Goal: Task Accomplishment & Management: Use online tool/utility

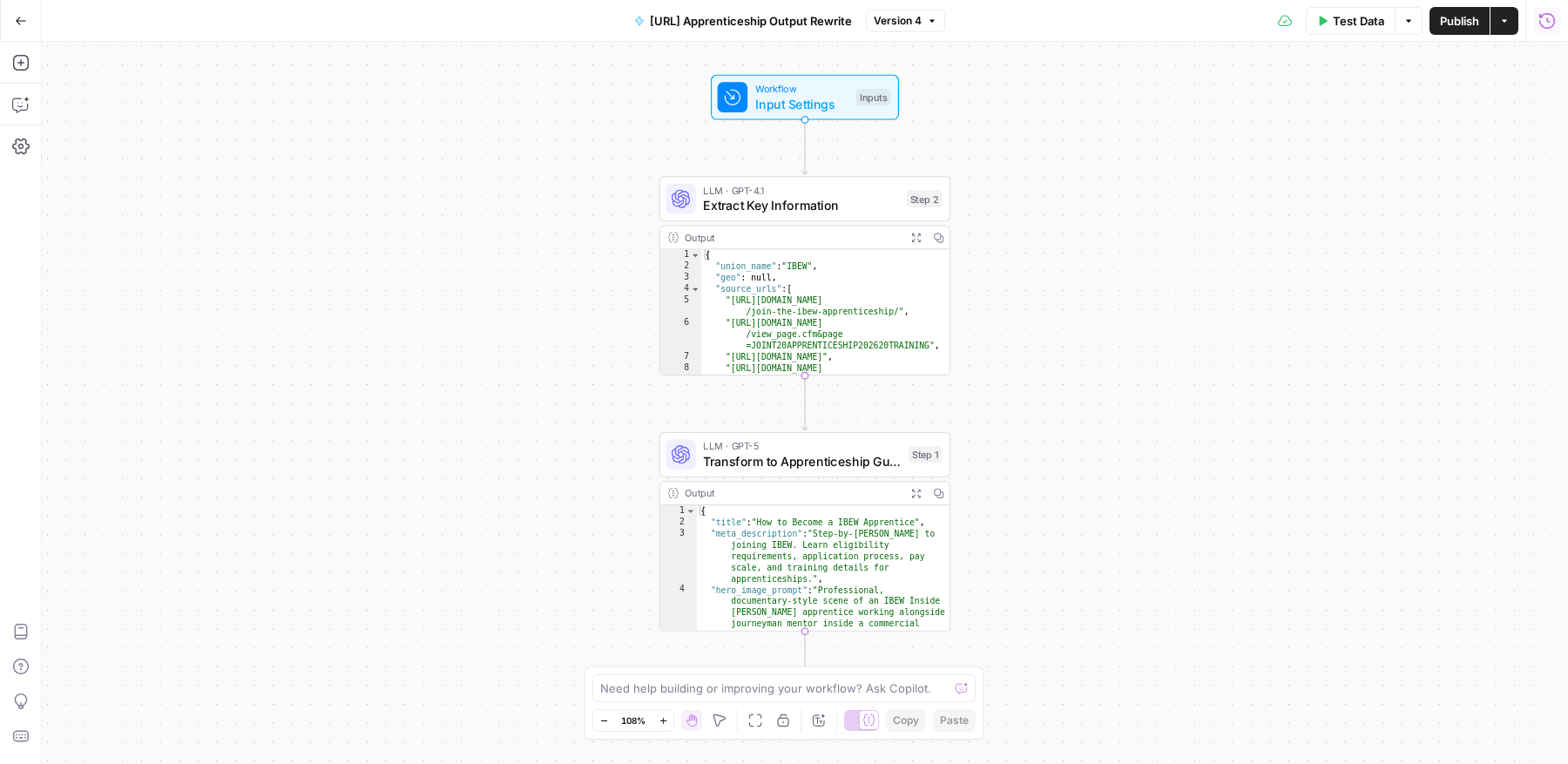
click at [1550, 16] on icon "button" at bounding box center [1547, 21] width 17 height 17
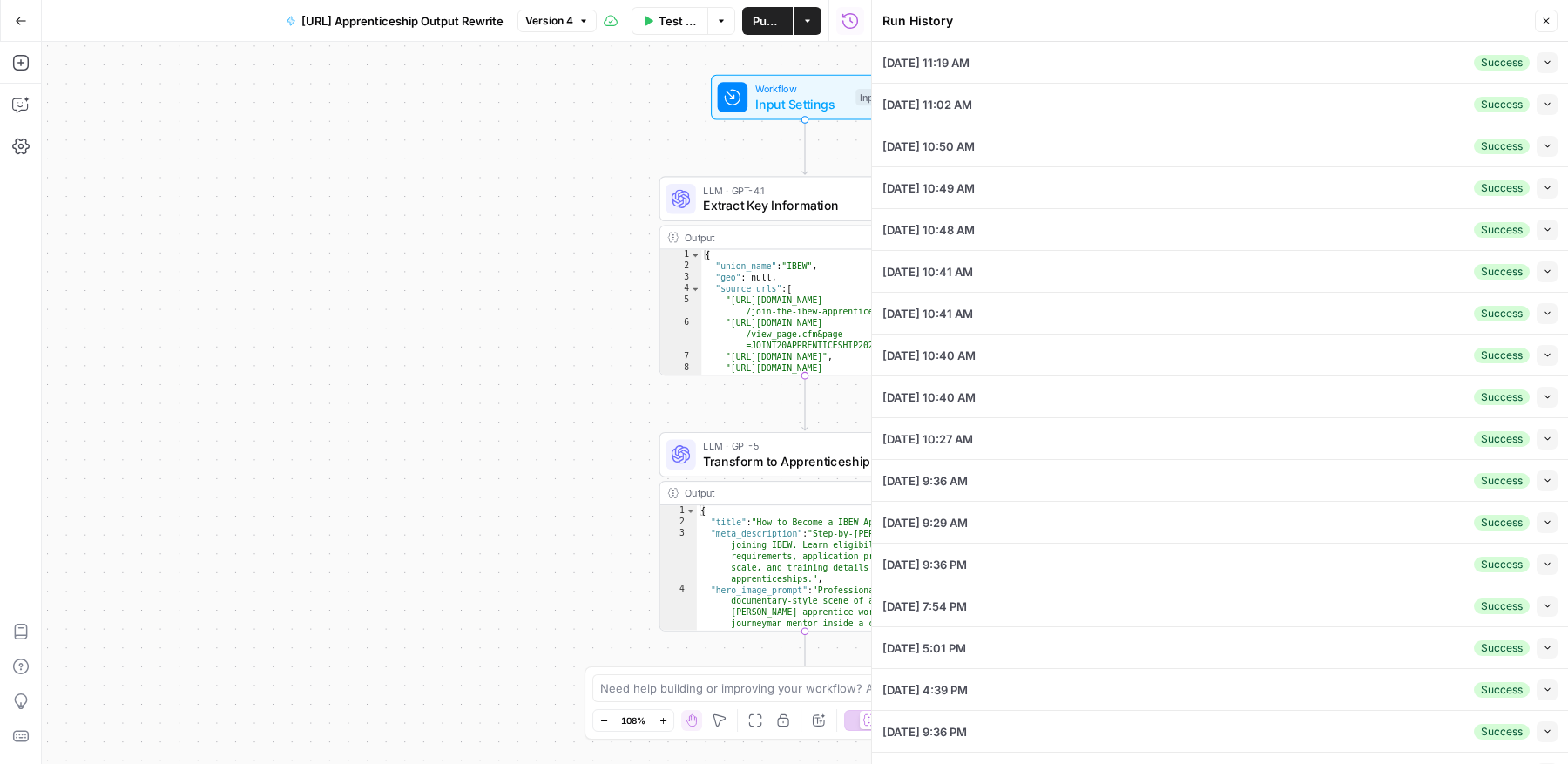
click at [1547, 64] on icon "button" at bounding box center [1548, 62] width 10 height 10
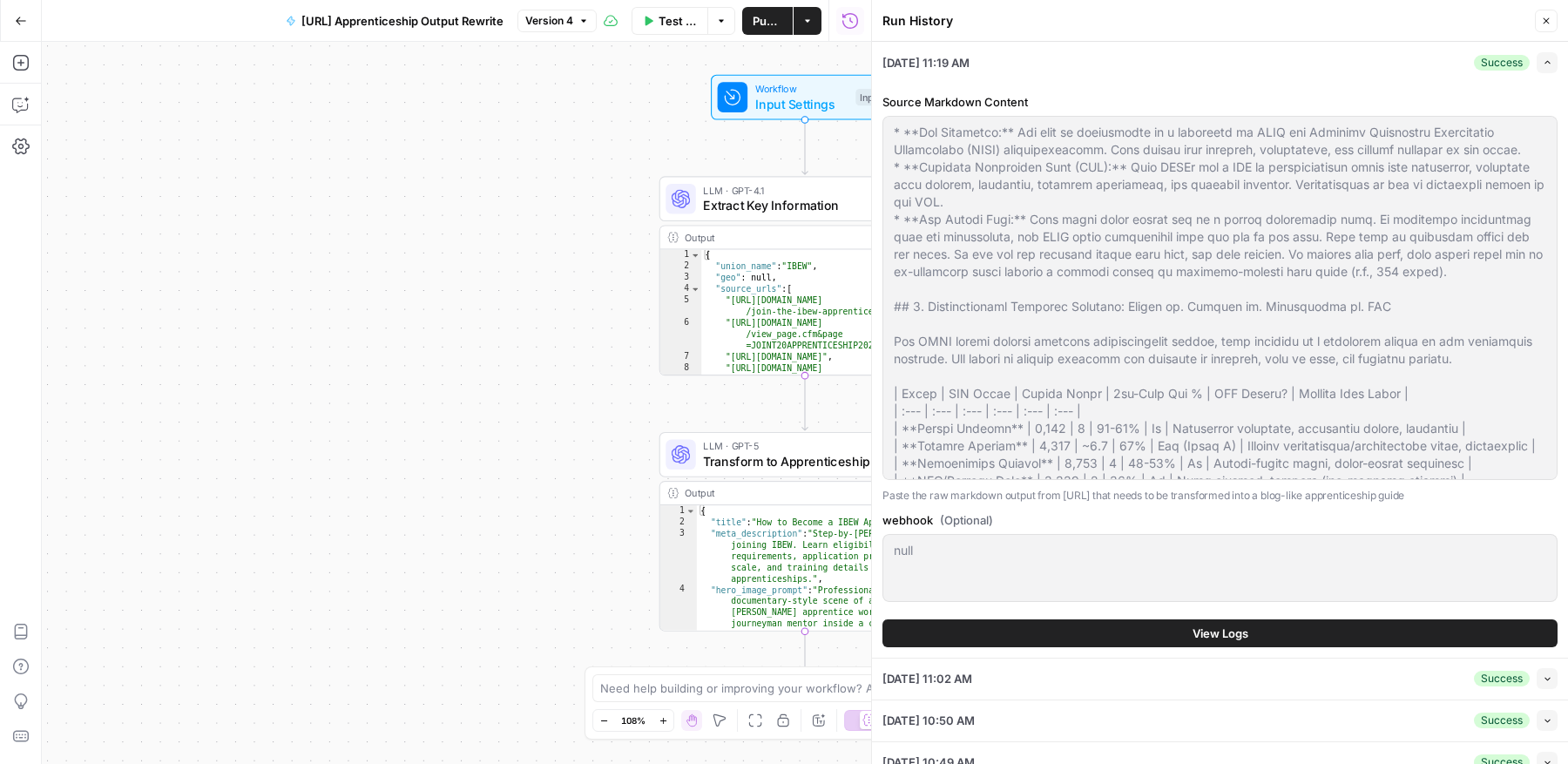
scroll to position [2708, 0]
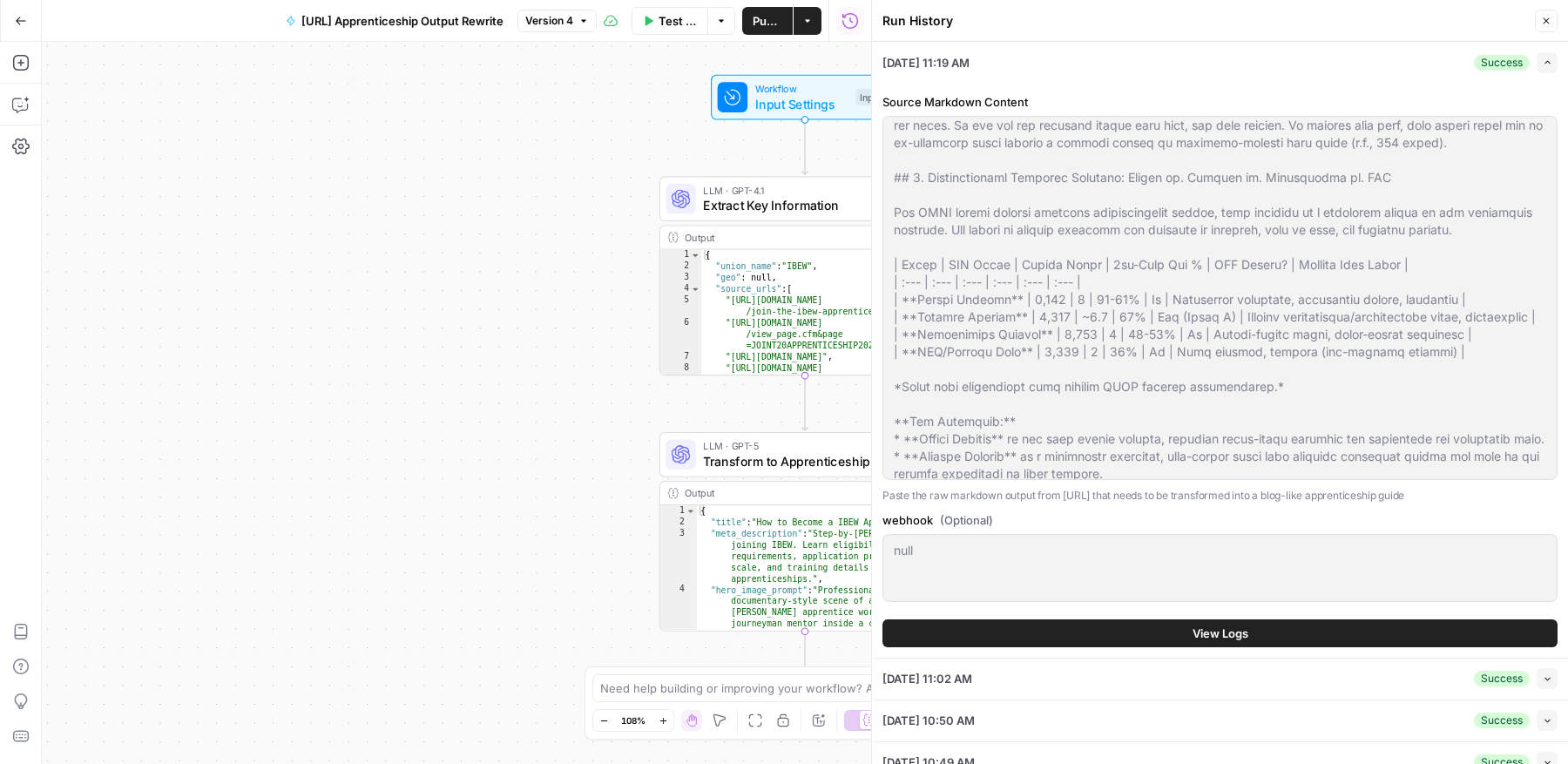
click at [1544, 24] on icon "button" at bounding box center [1546, 20] width 11 height 11
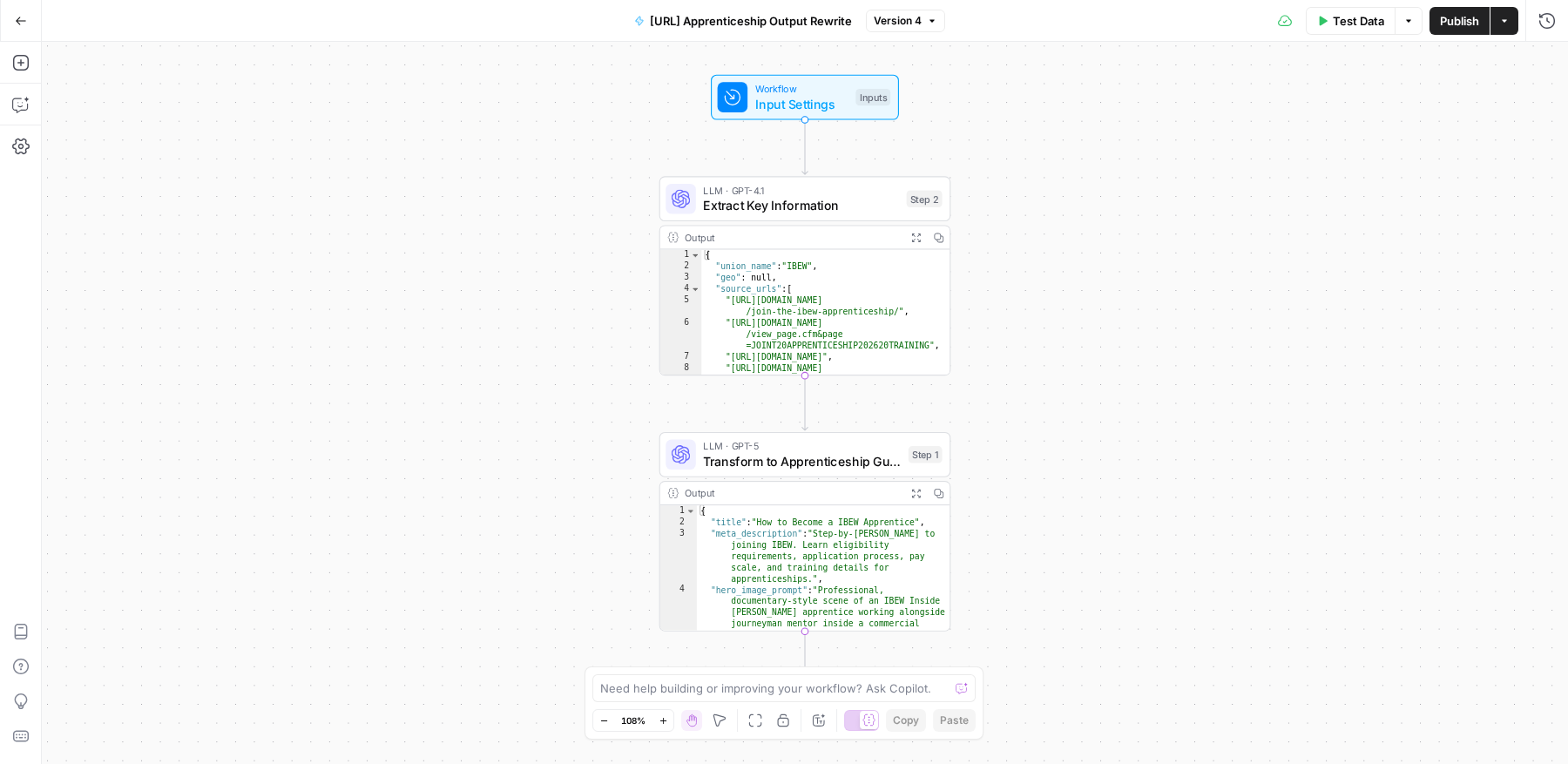
click at [922, 27] on span "Version 4" at bounding box center [898, 21] width 48 height 15
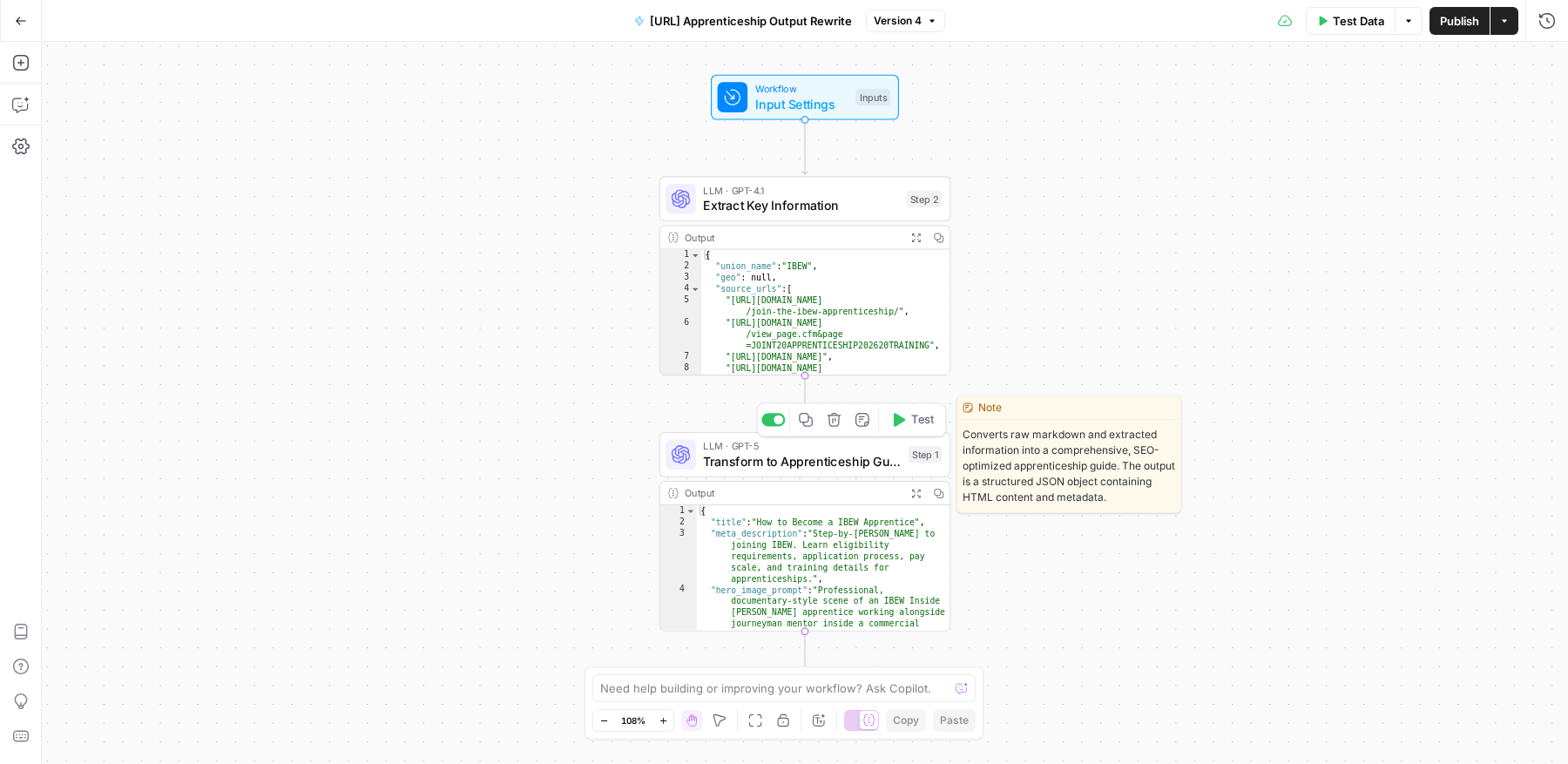
click at [815, 457] on span "Transform to Apprenticeship Guide" at bounding box center [801, 461] width 198 height 19
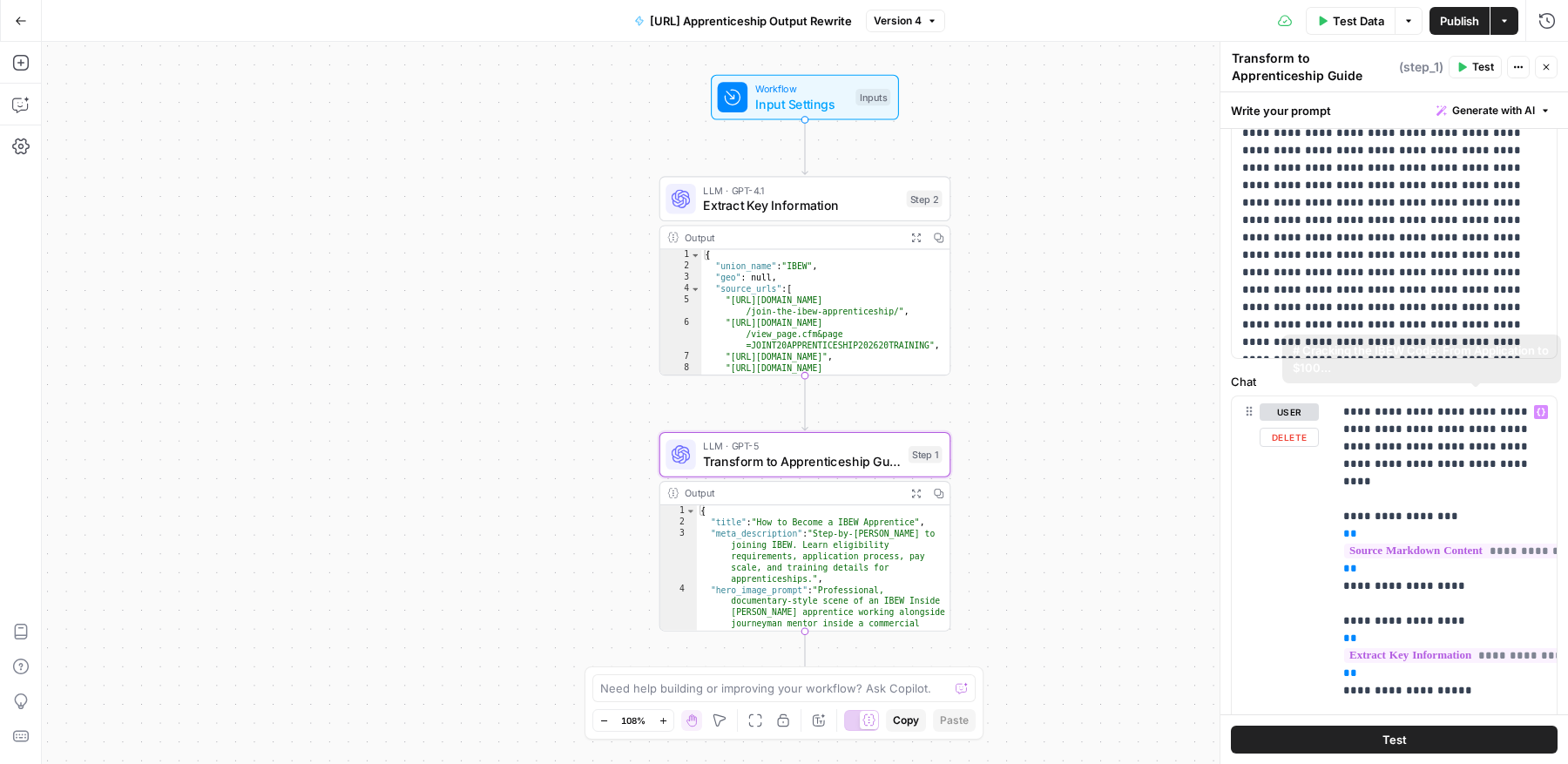
scroll to position [129, 0]
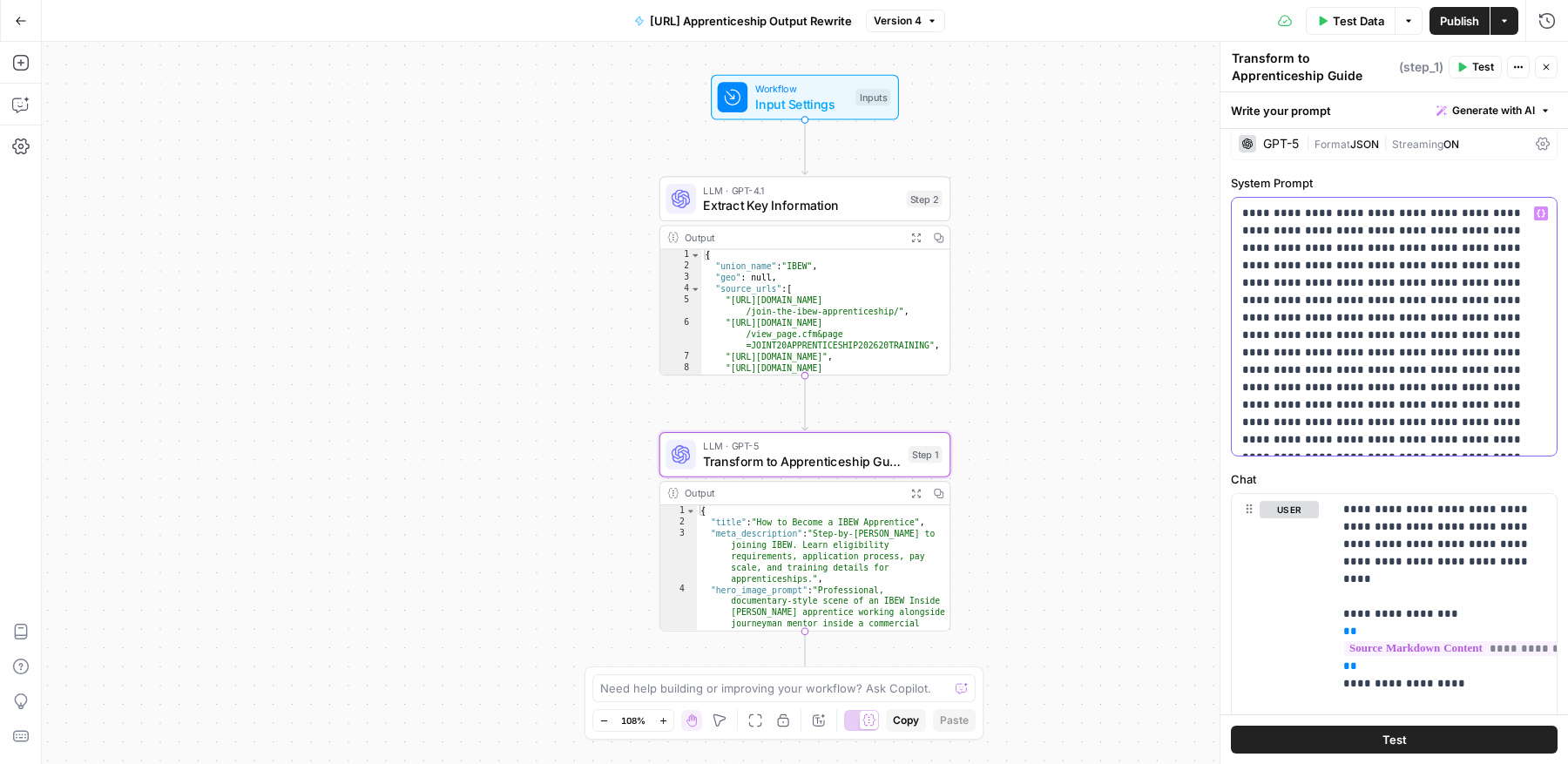
click at [1354, 304] on p "**********" at bounding box center [1395, 326] width 304 height 244
copy p "**********"
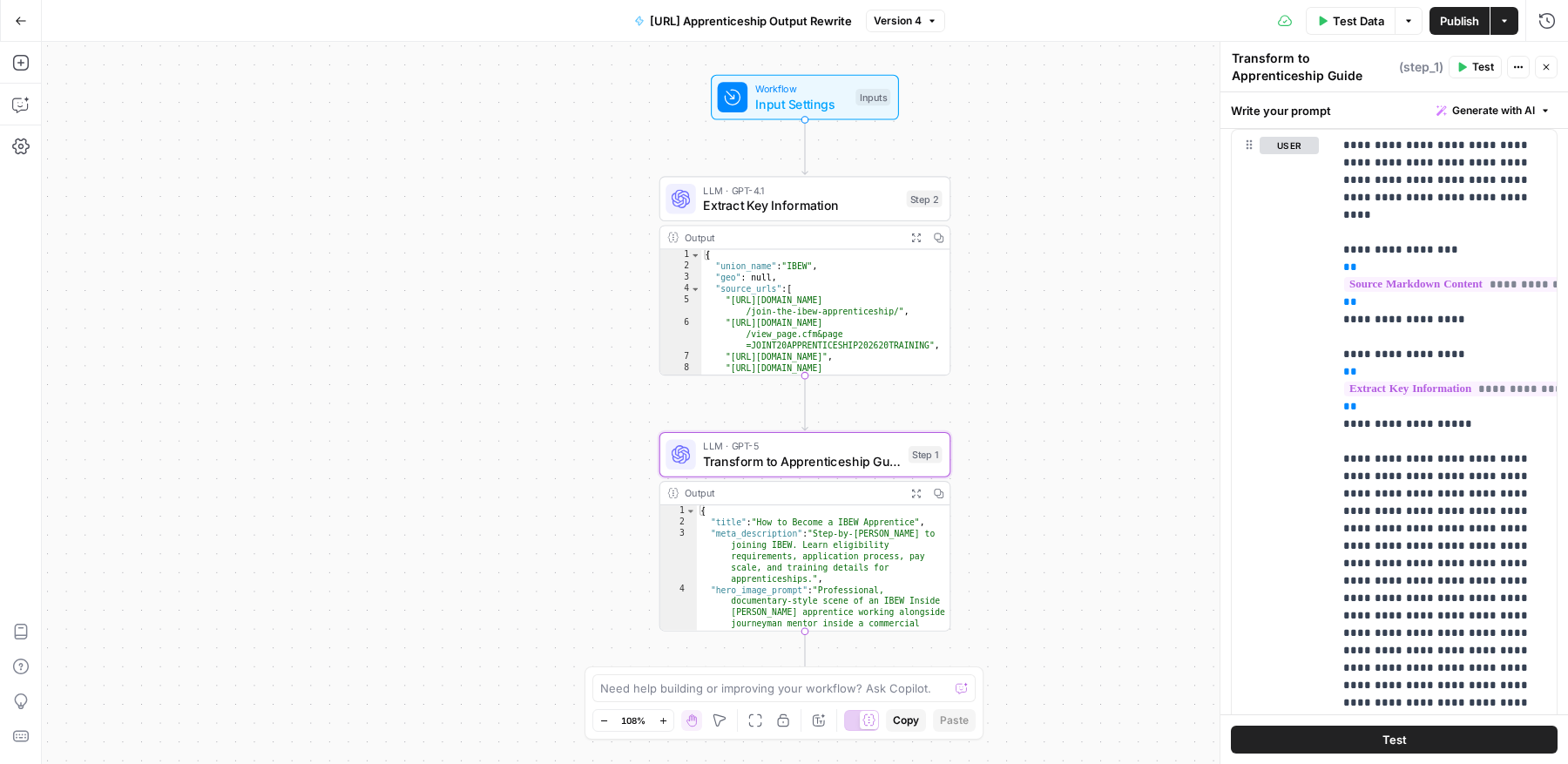
scroll to position [706, 0]
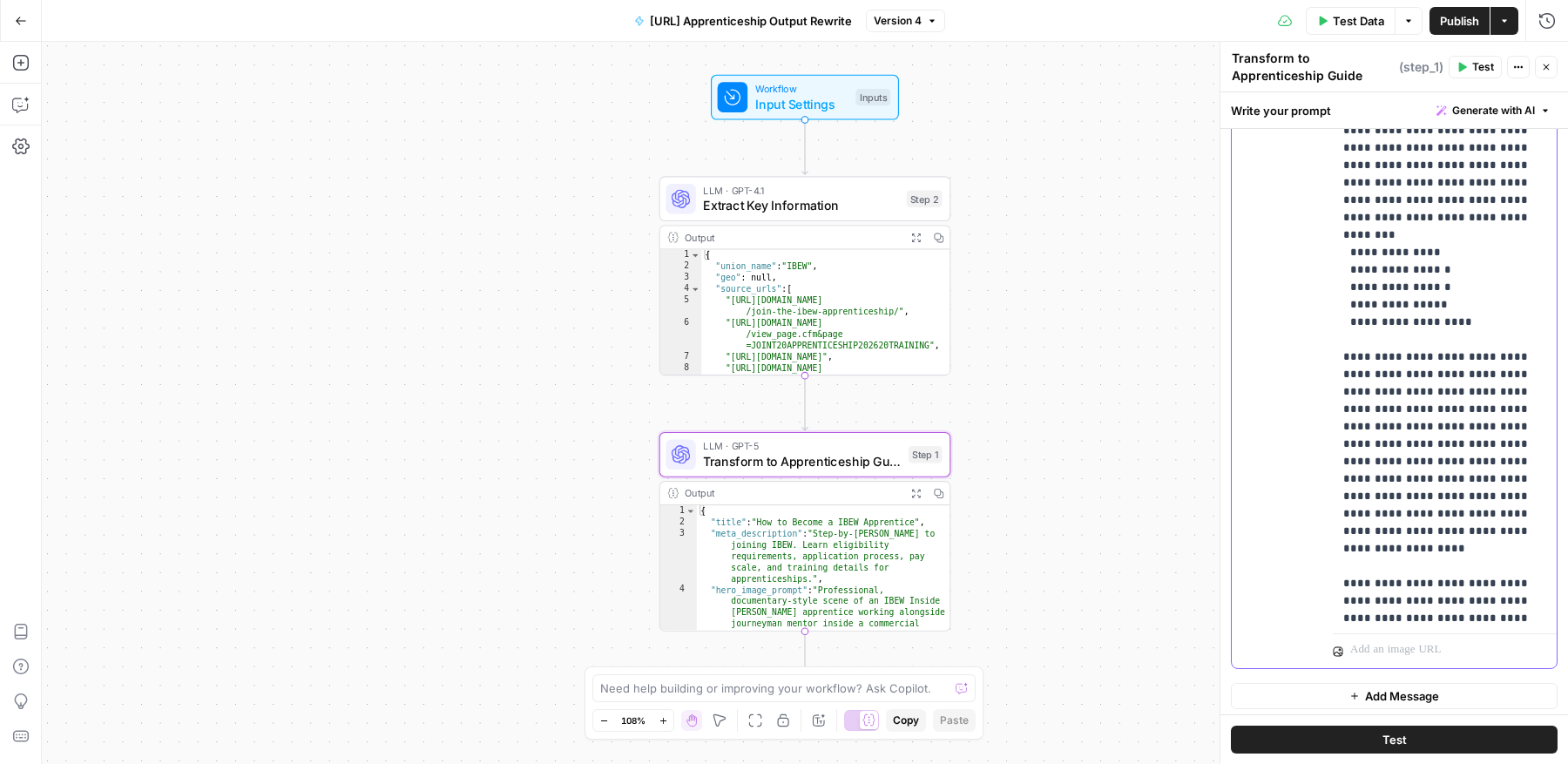
scroll to position [1456, 0]
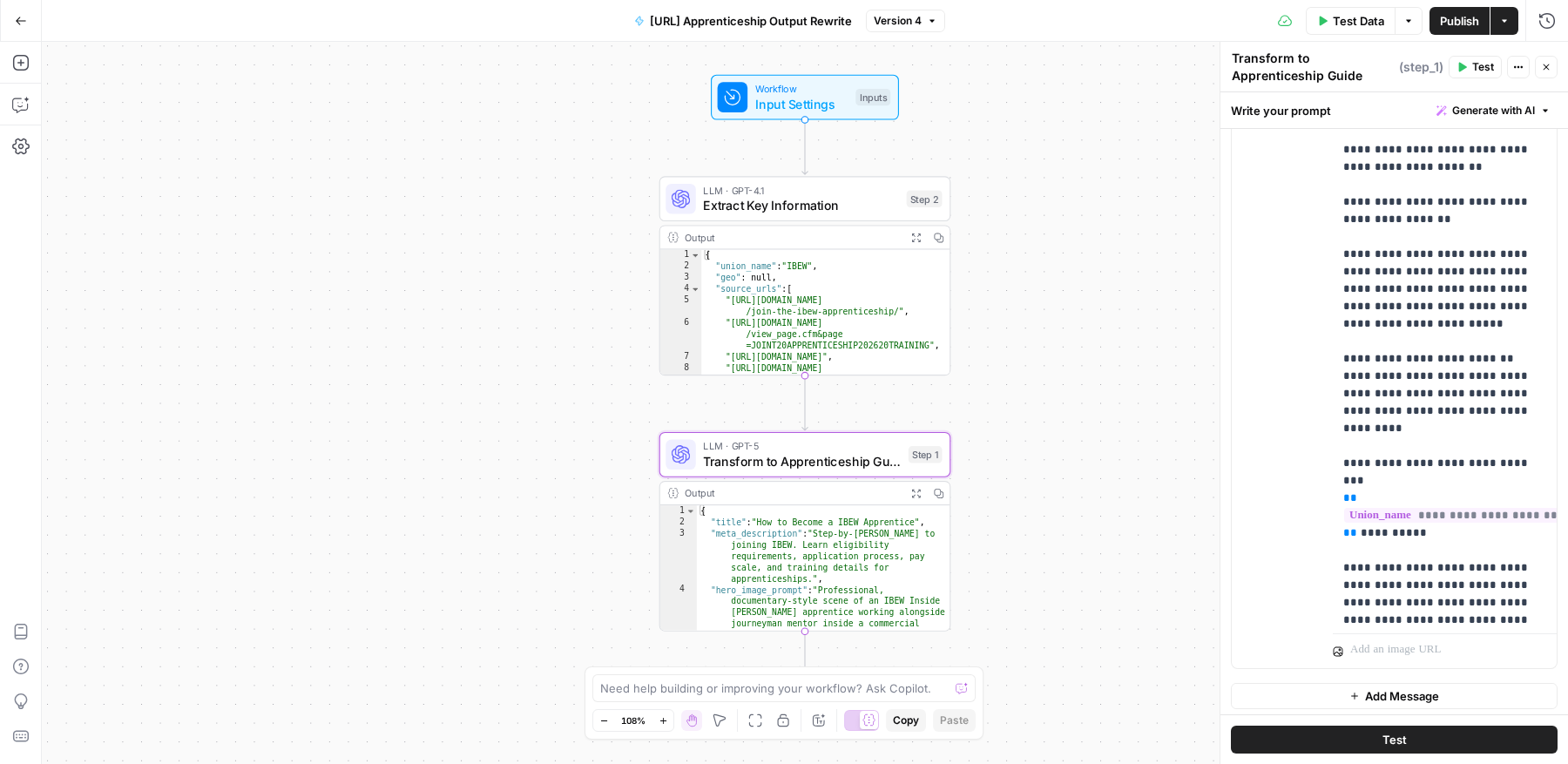
click at [820, 105] on span "Input Settings" at bounding box center [801, 103] width 93 height 19
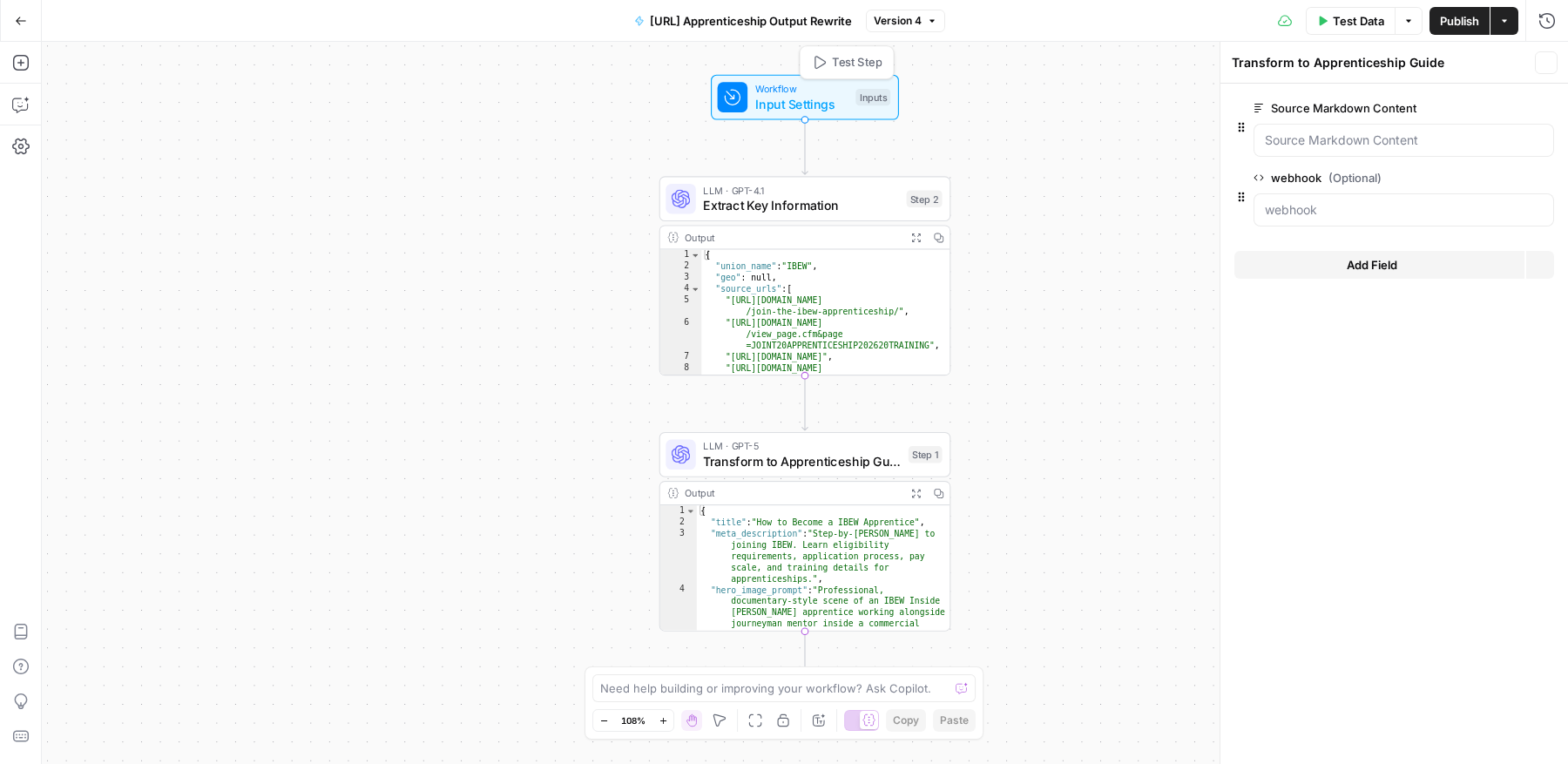
type textarea "Inputs"
click at [1542, 20] on icon "button" at bounding box center [1547, 21] width 17 height 17
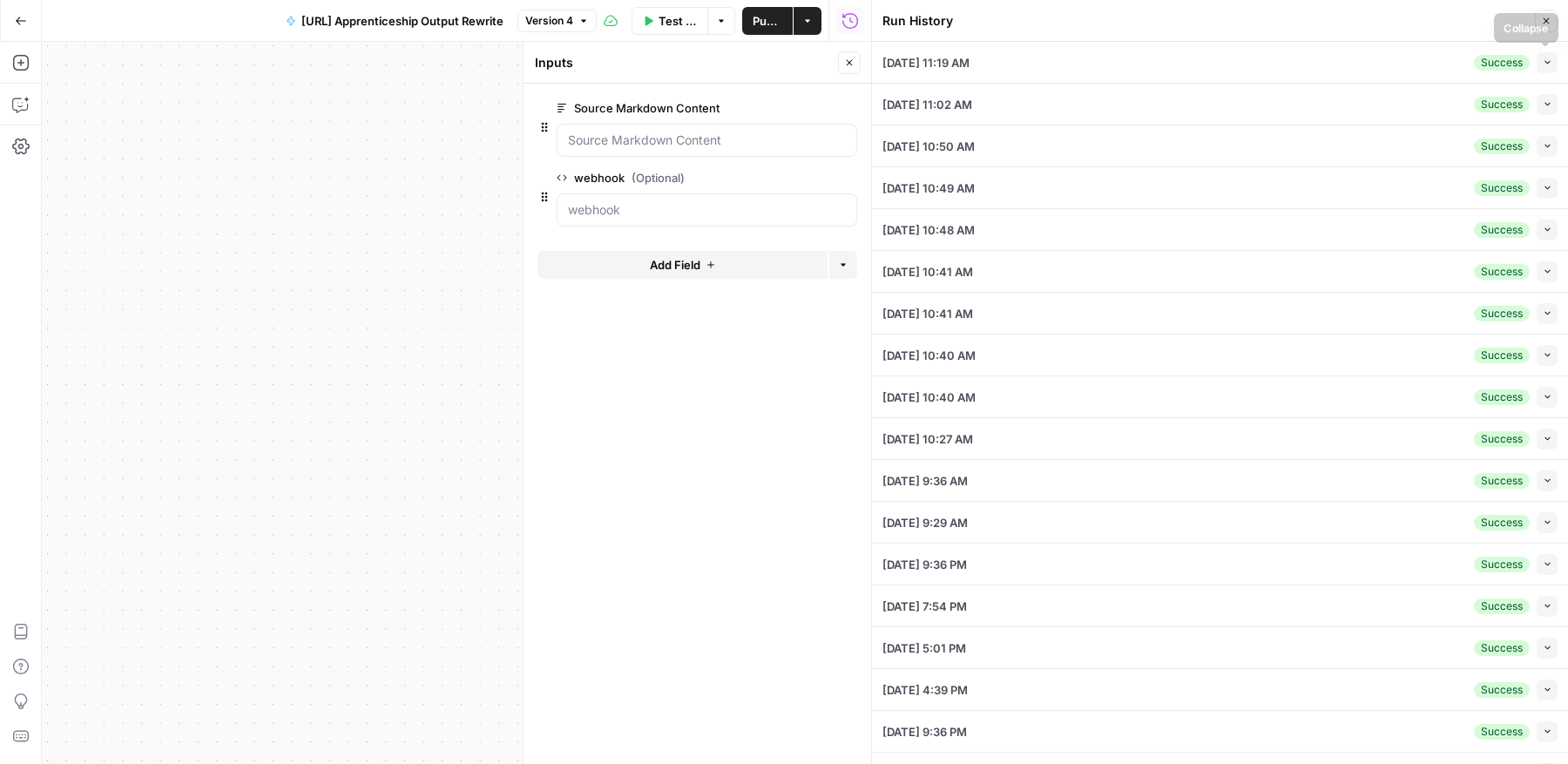
click at [1547, 66] on span "button" at bounding box center [1548, 62] width 10 height 10
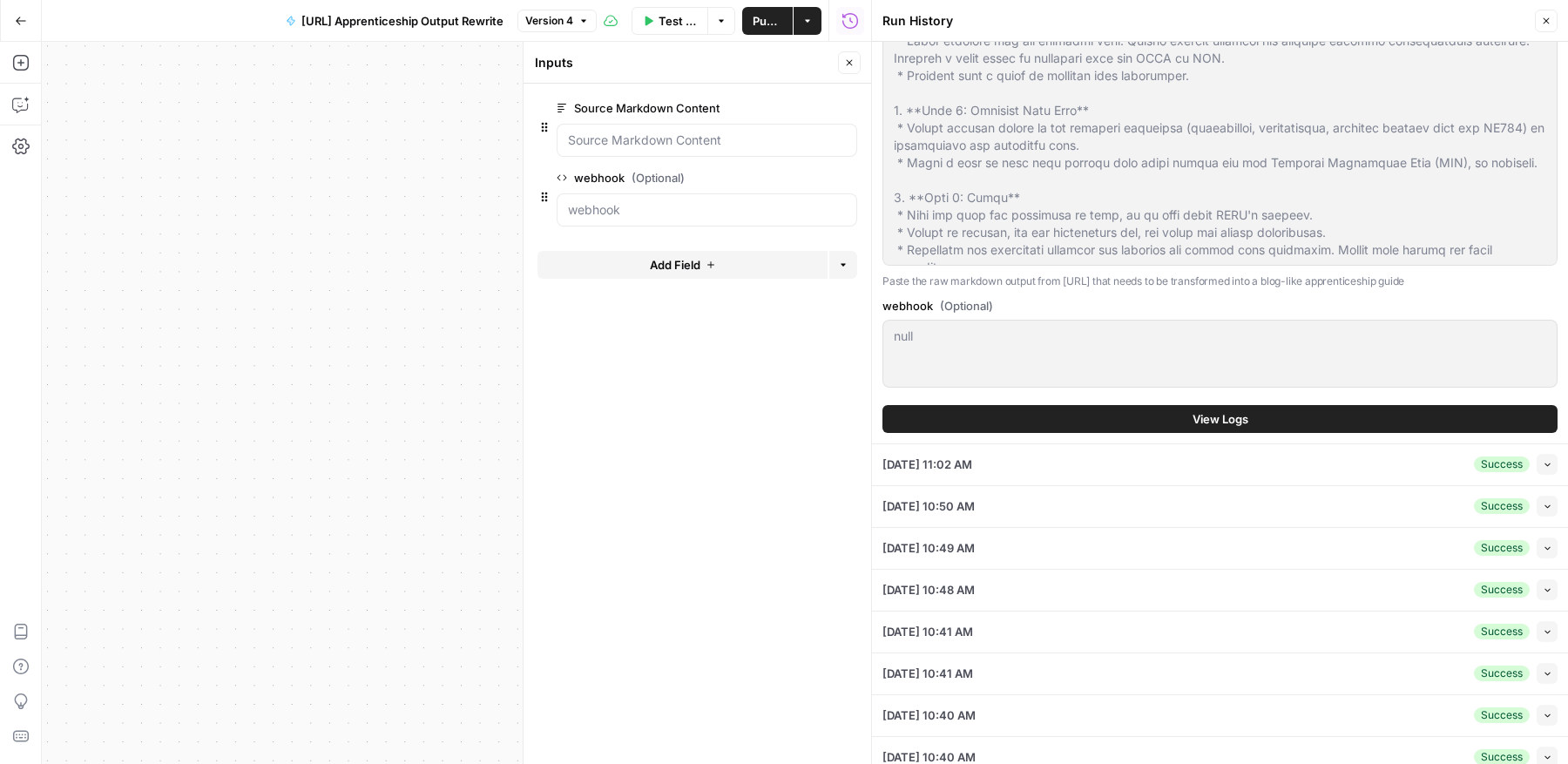
scroll to position [130, 0]
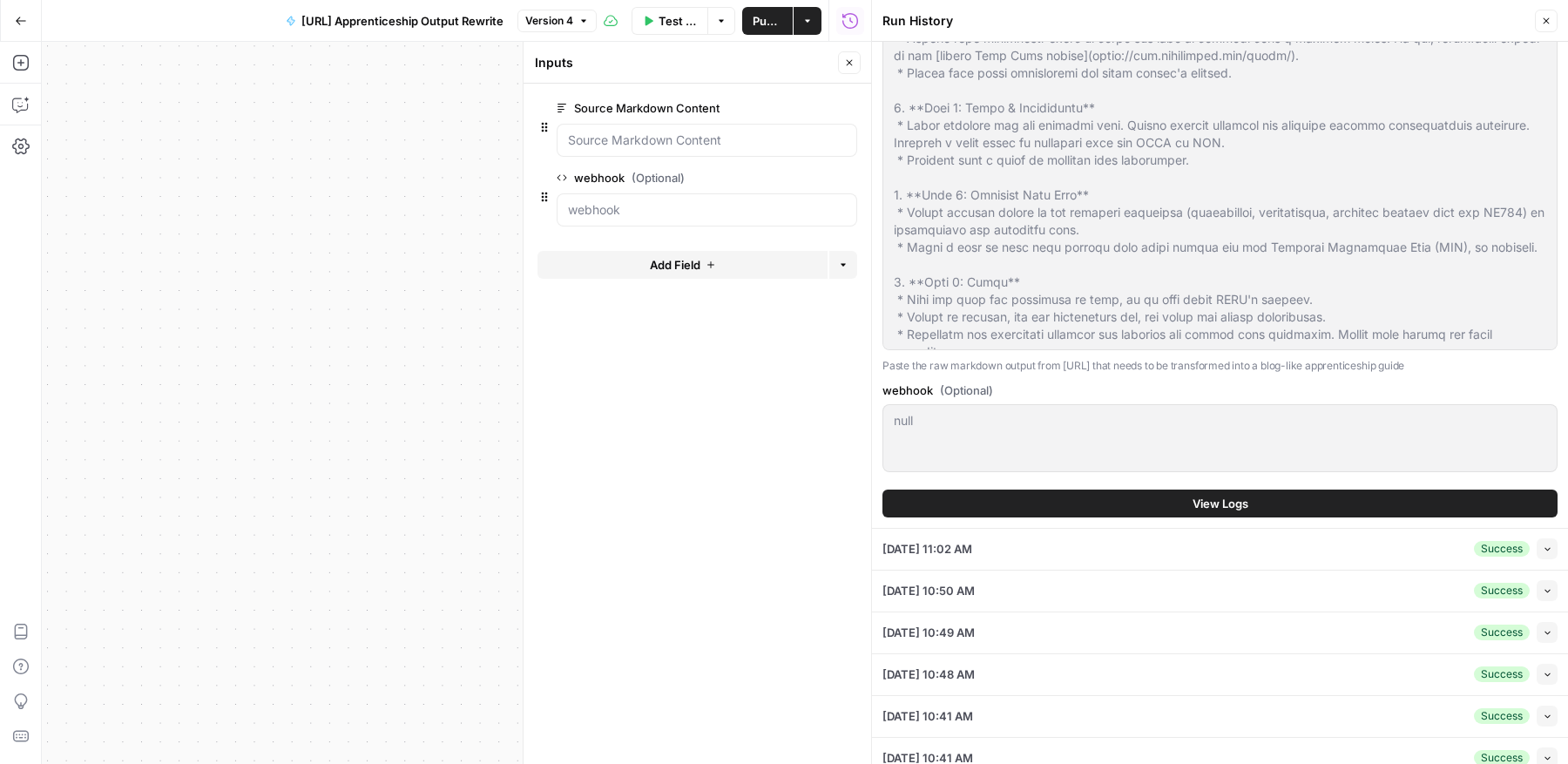
click at [1547, 23] on icon "button" at bounding box center [1546, 20] width 11 height 11
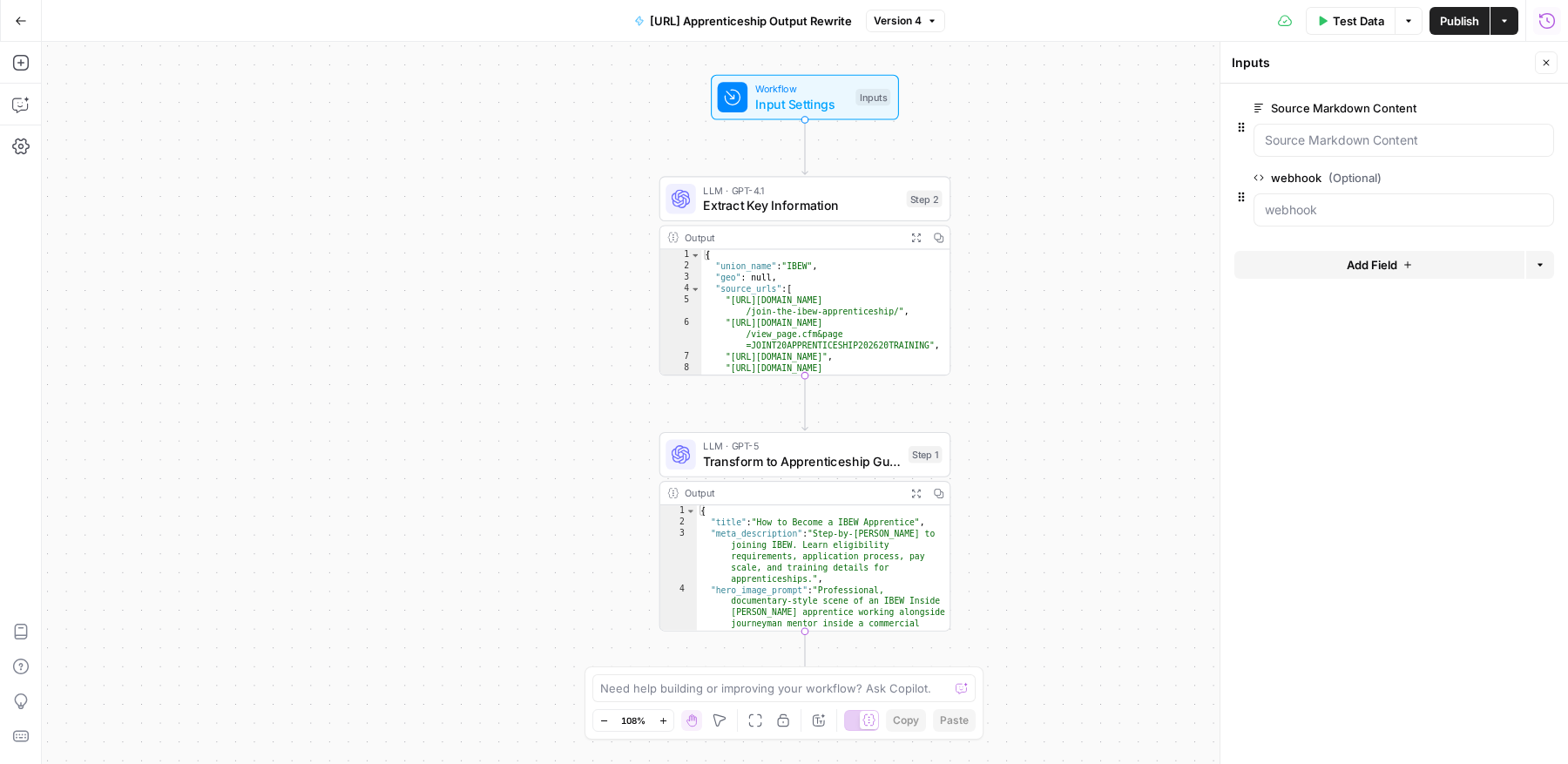
click at [22, 106] on icon "button" at bounding box center [21, 104] width 17 height 17
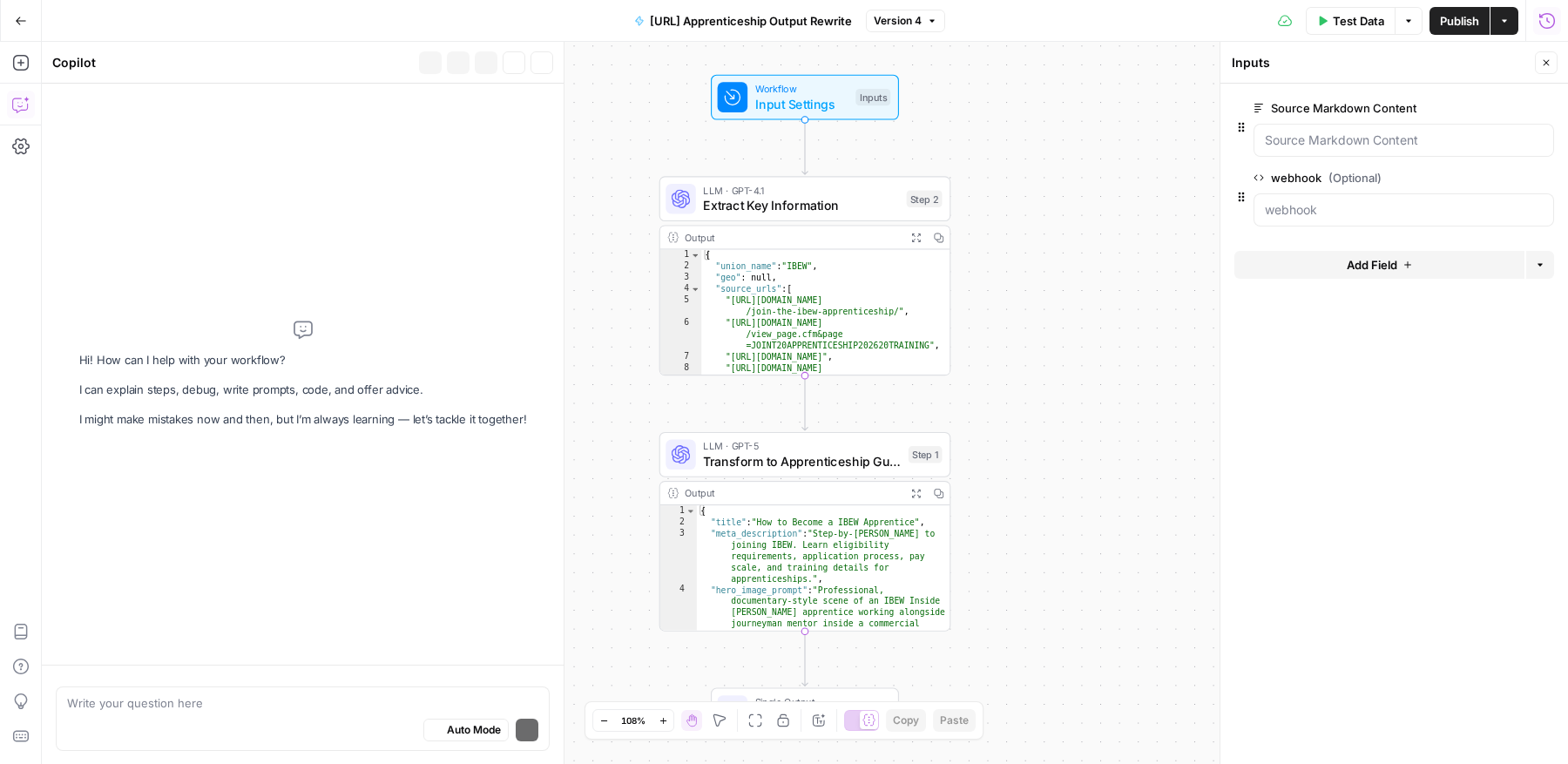
click at [22, 106] on icon "button" at bounding box center [19, 106] width 5 height 1
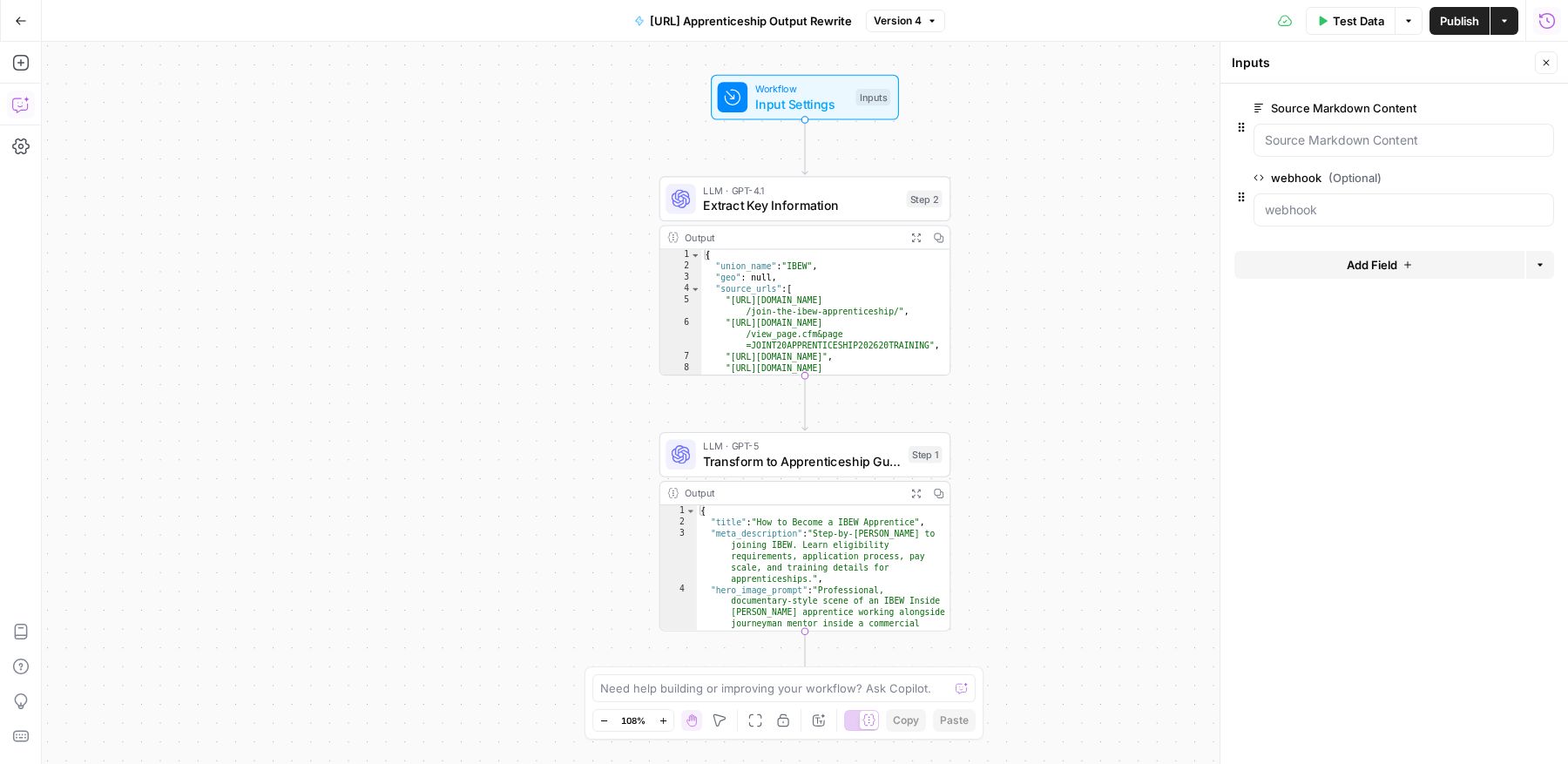
click at [22, 106] on icon "button" at bounding box center [19, 106] width 5 height 1
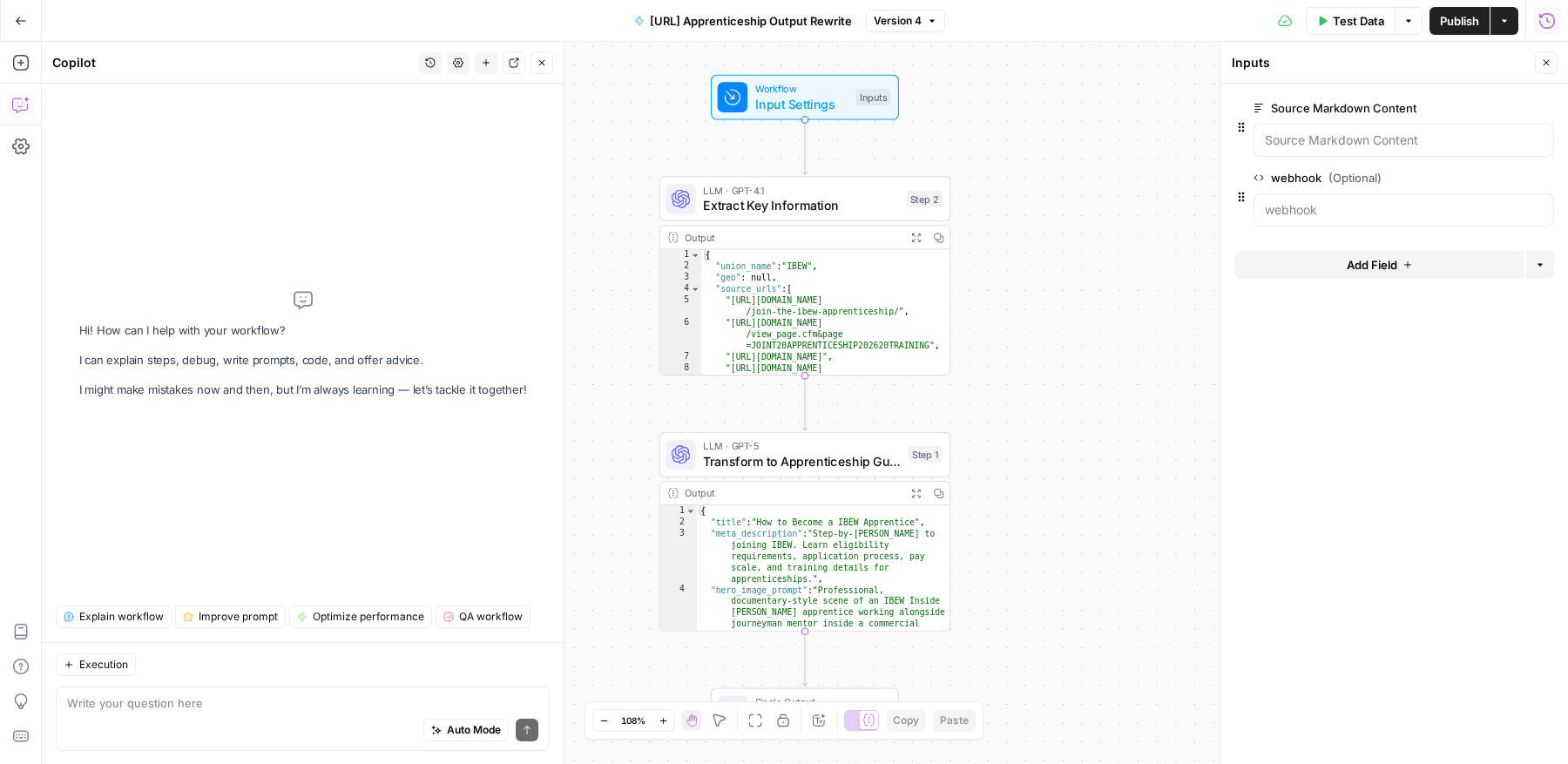
click at [199, 705] on textarea at bounding box center [302, 703] width 471 height 17
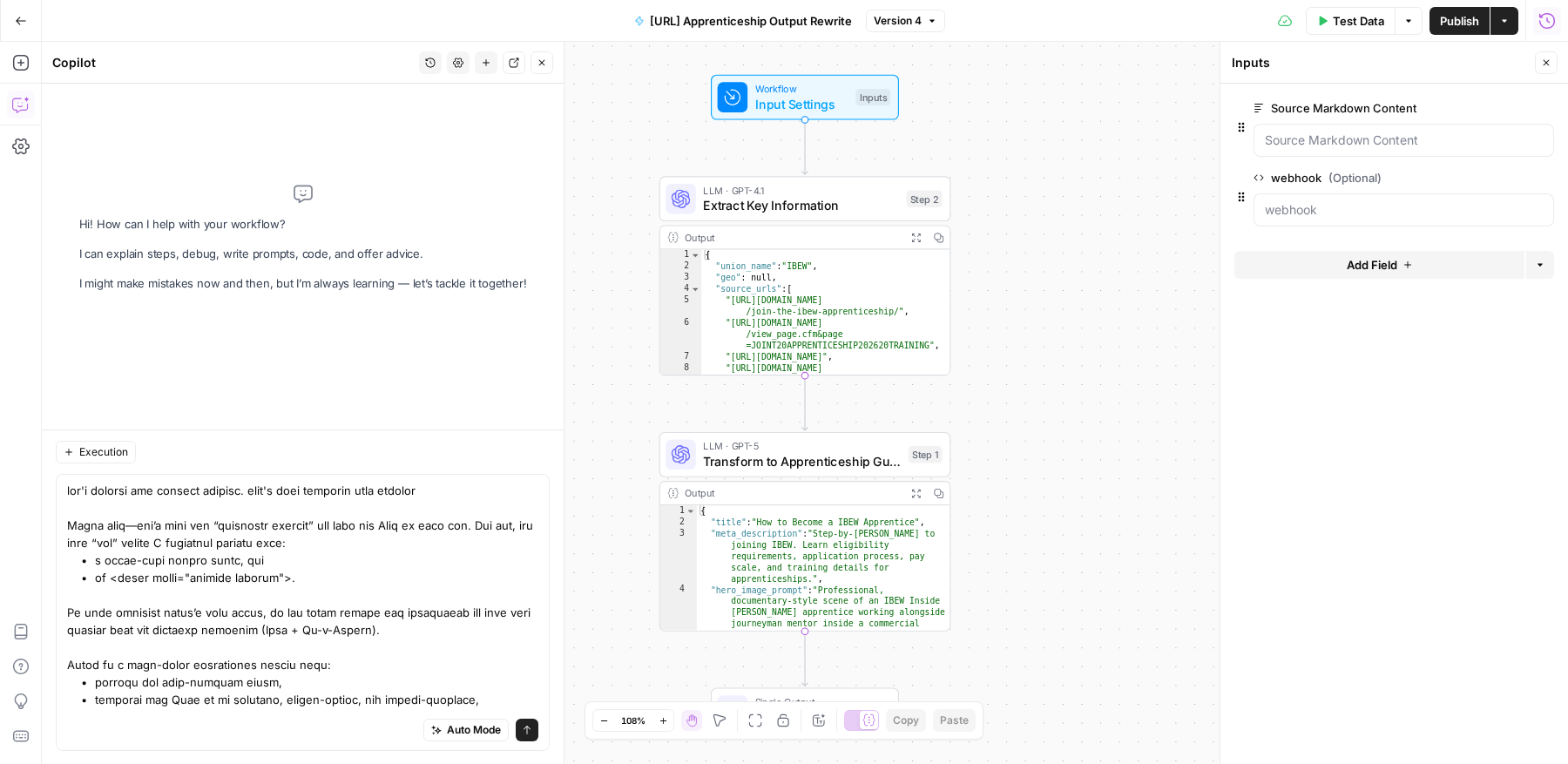
scroll to position [3964, 0]
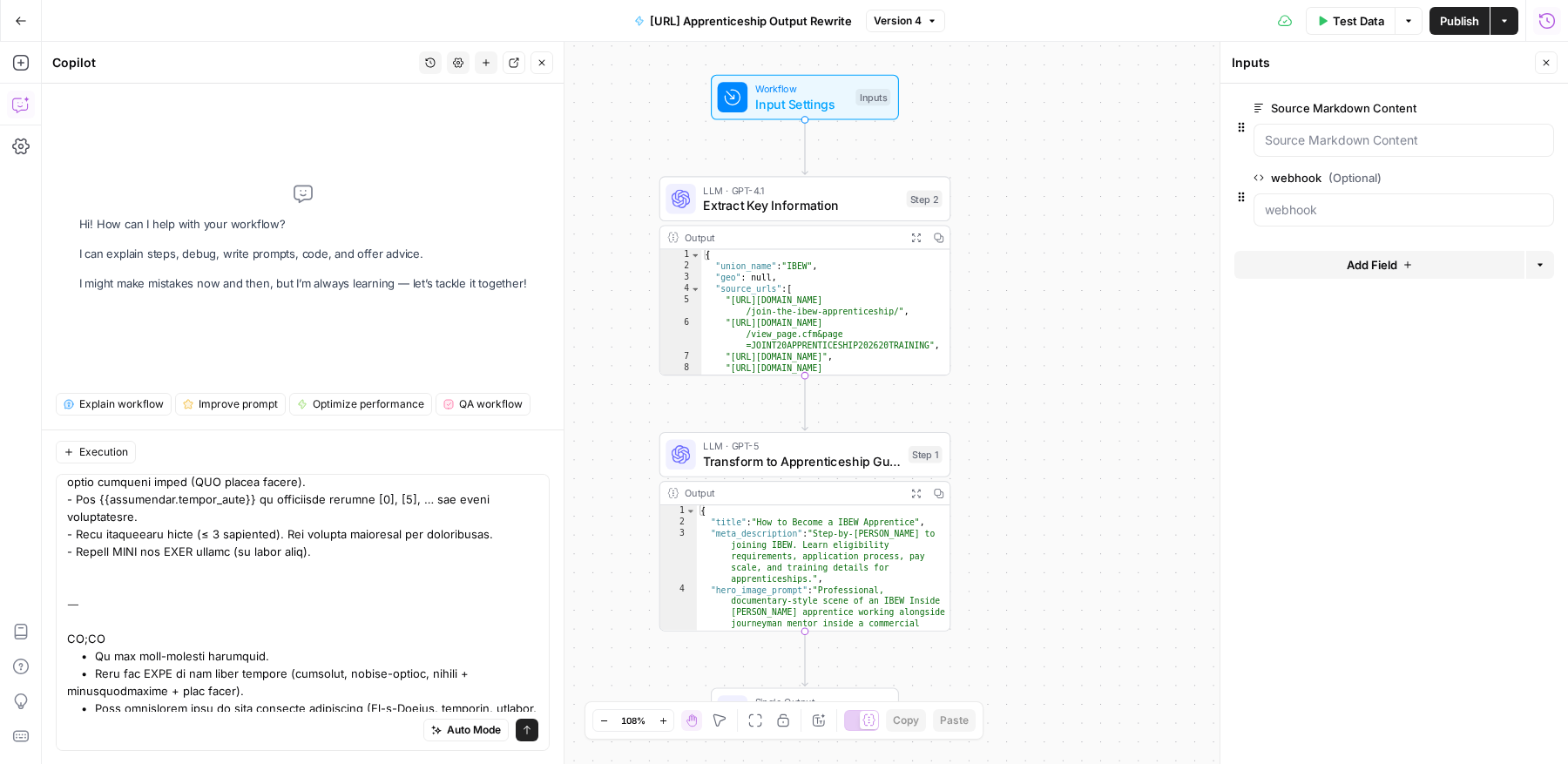
type textarea "lor'i dolorsi ame consect adipisc. elit's doei temporin utla etdolor Magna aliq…"
click at [527, 728] on icon "submit" at bounding box center [526, 730] width 7 height 9
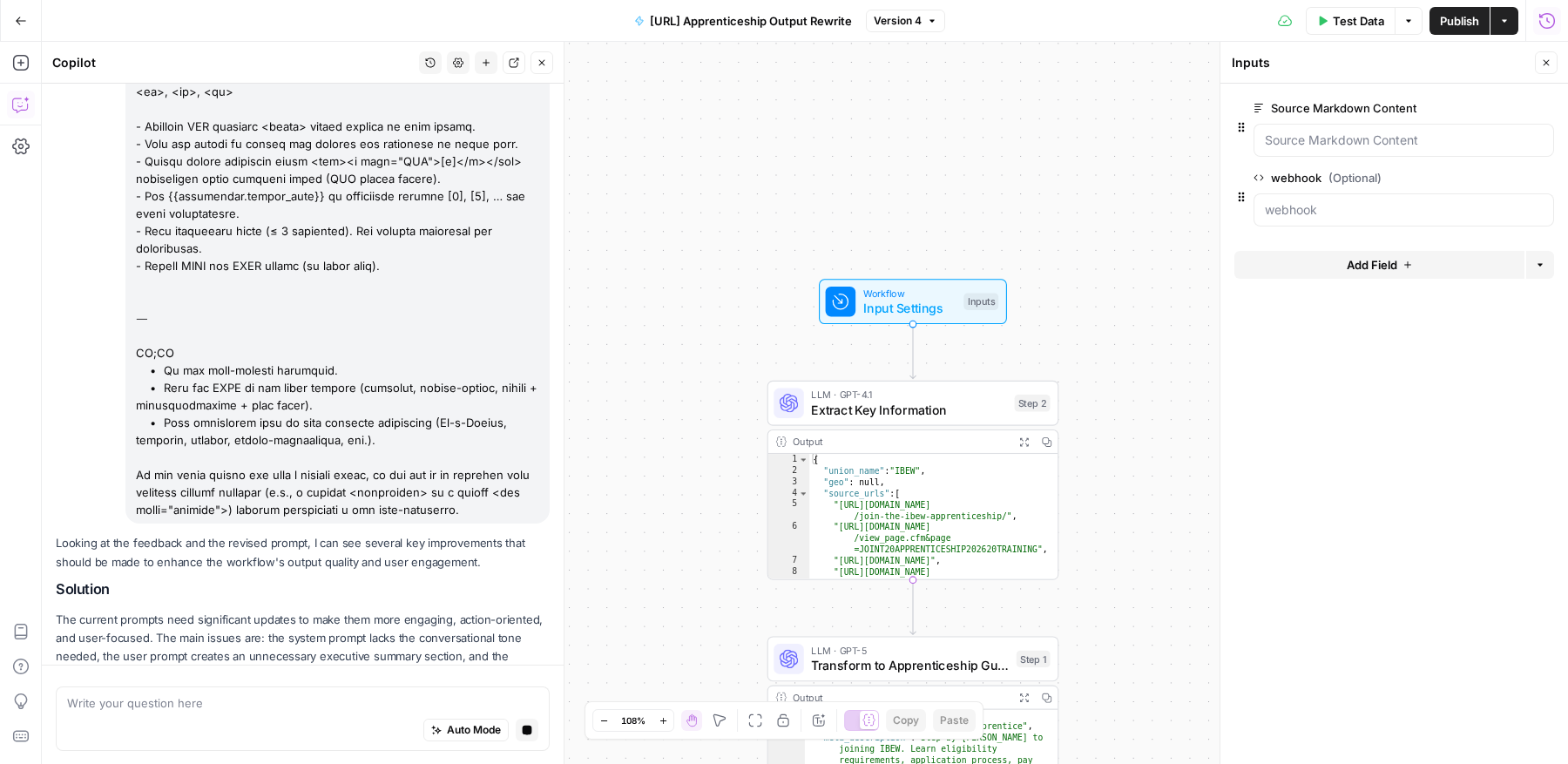
scroll to position [4374, 0]
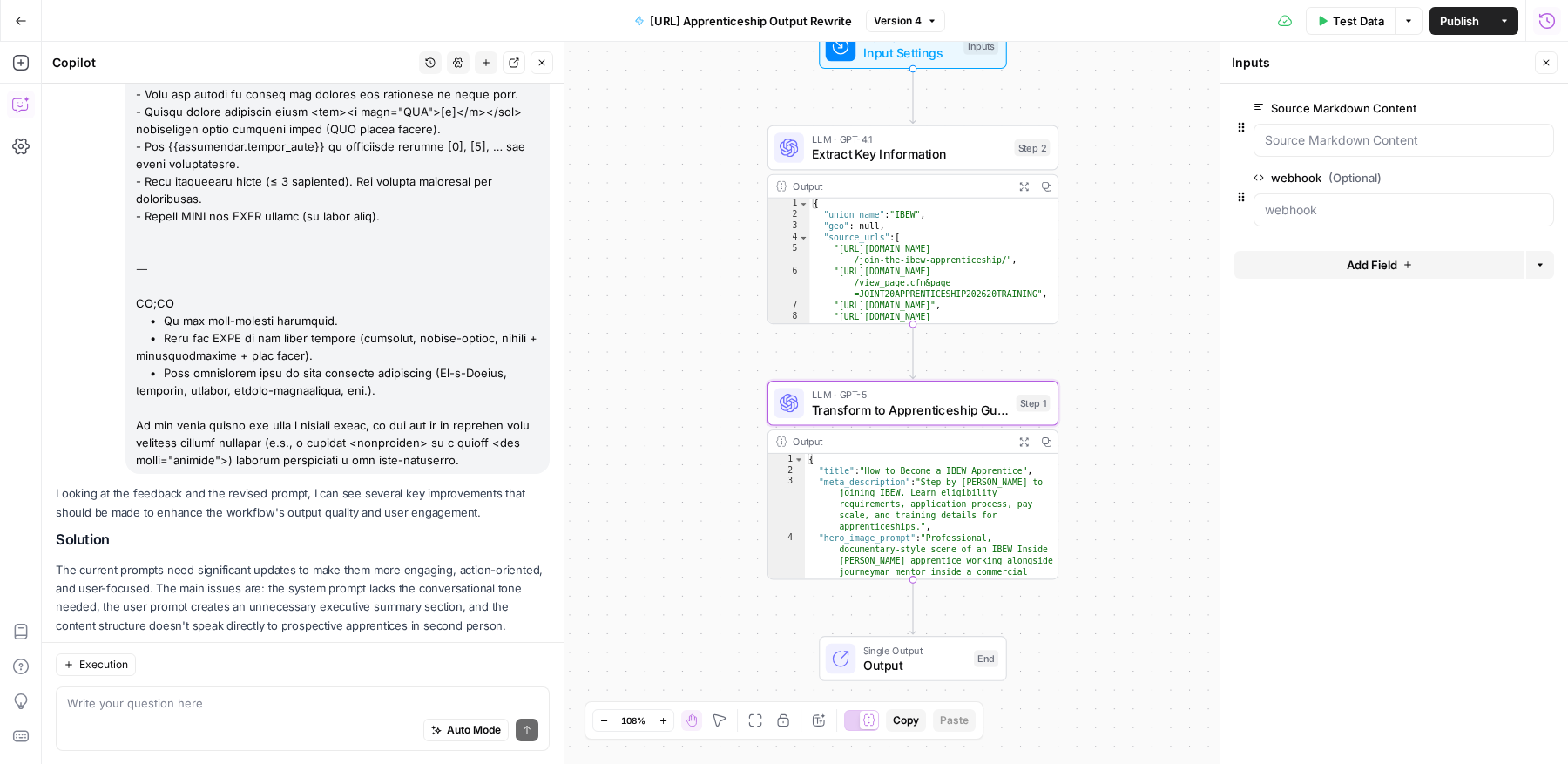
click at [295, 655] on span "Prompt Changes" at bounding box center [293, 659] width 389 height 9
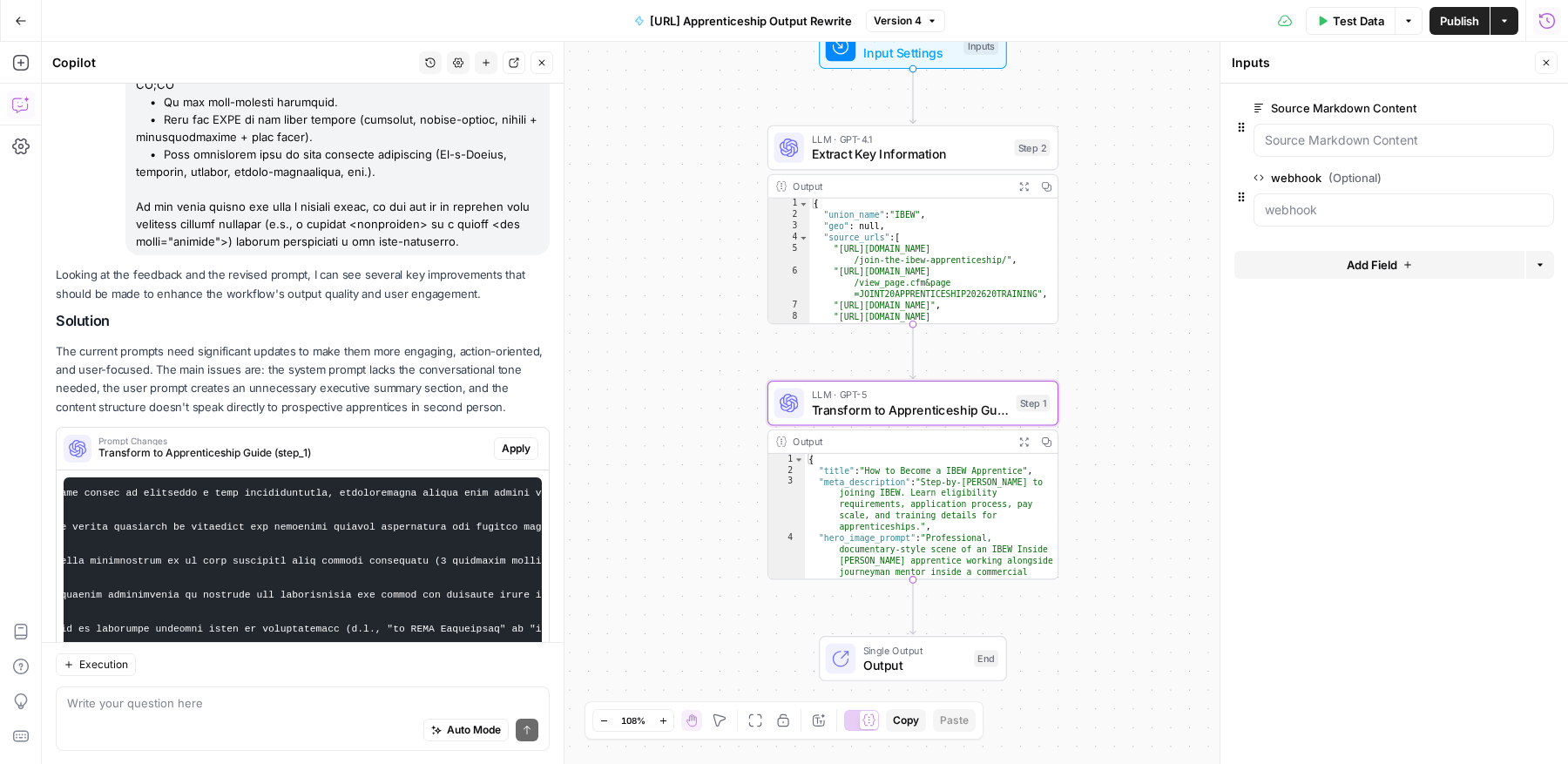
scroll to position [0, 0]
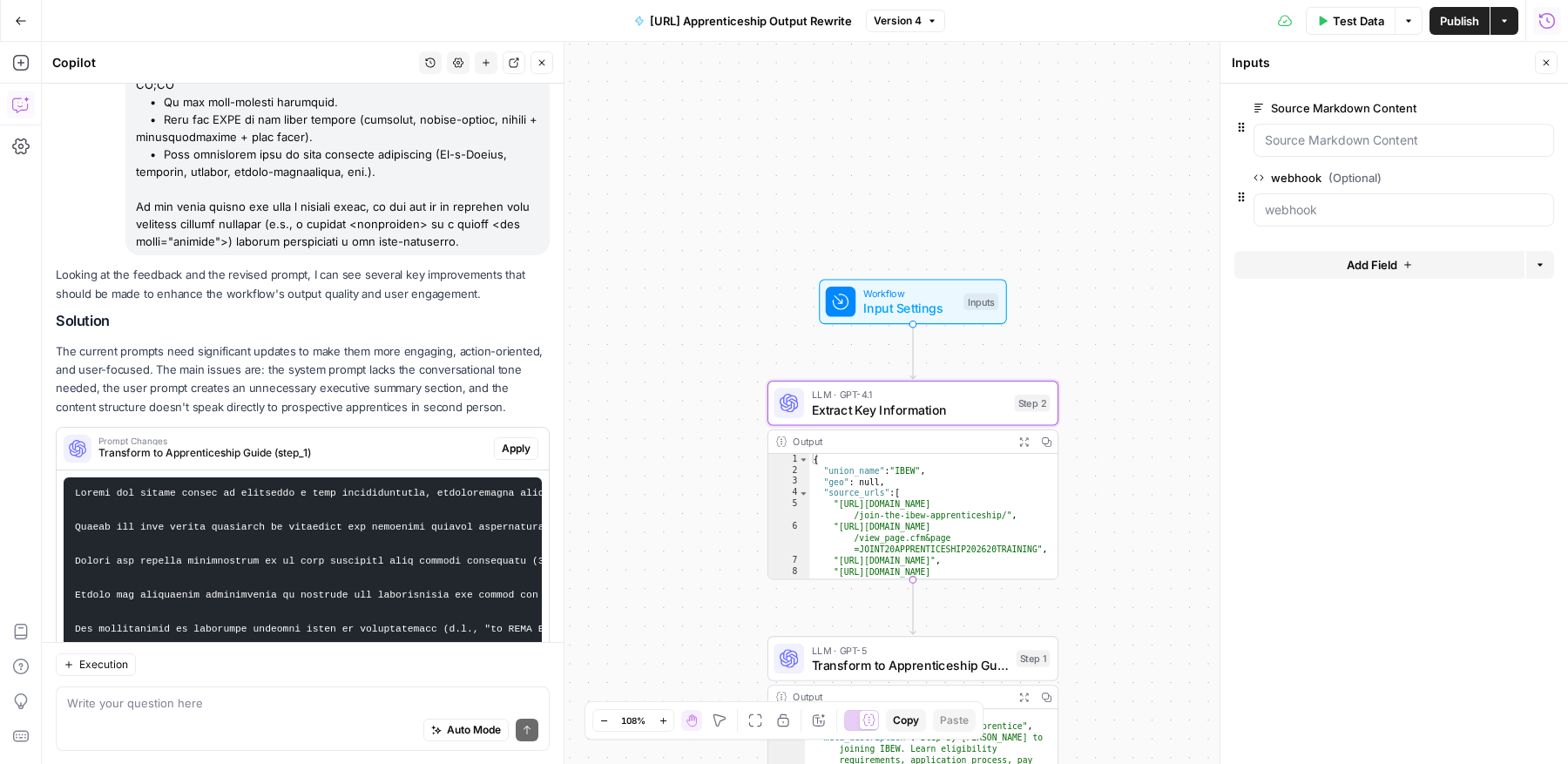
click at [345, 709] on span "Prompt Changes" at bounding box center [293, 713] width 389 height 9
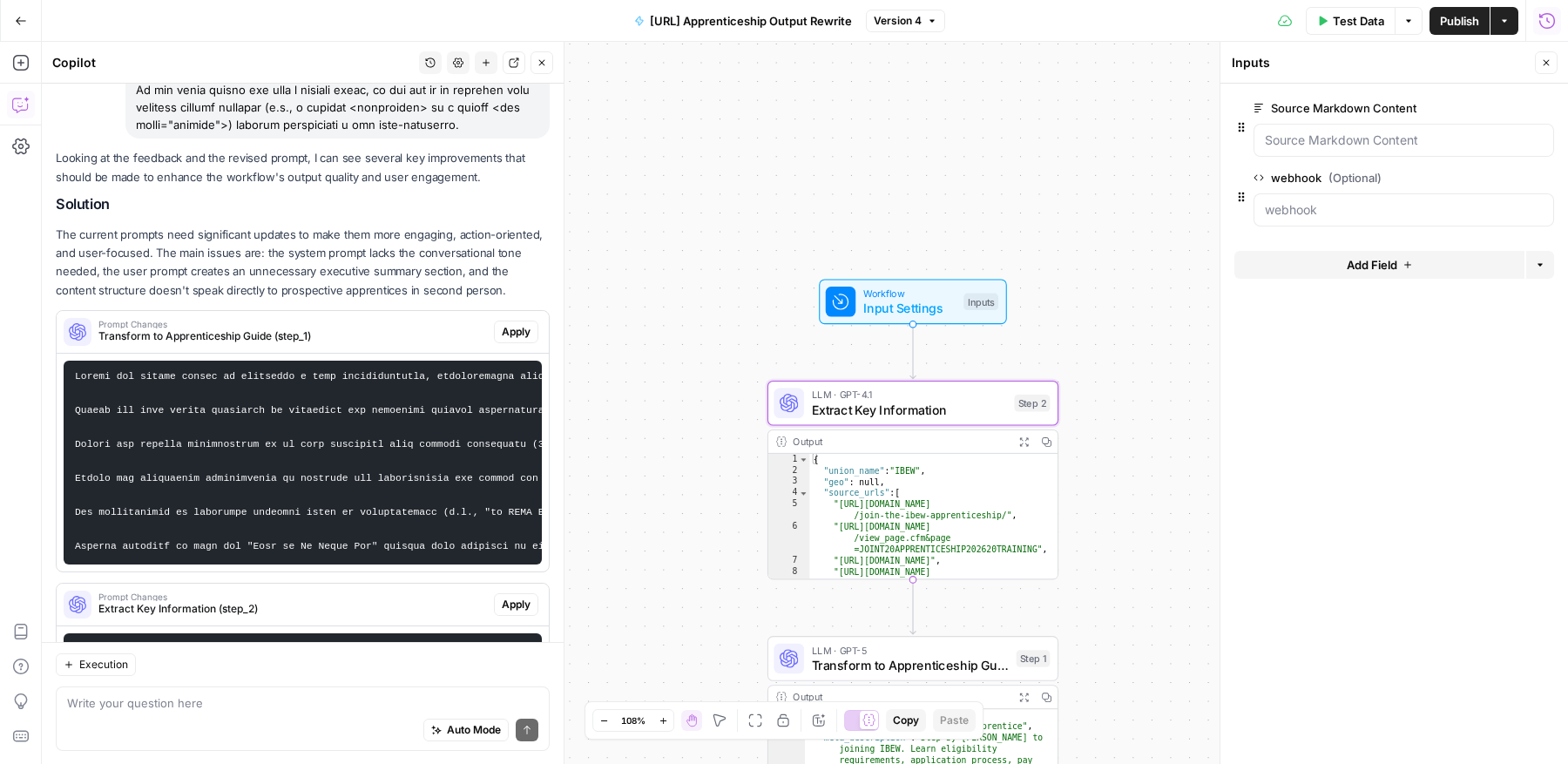
scroll to position [0, 832]
